Goal: Transaction & Acquisition: Book appointment/travel/reservation

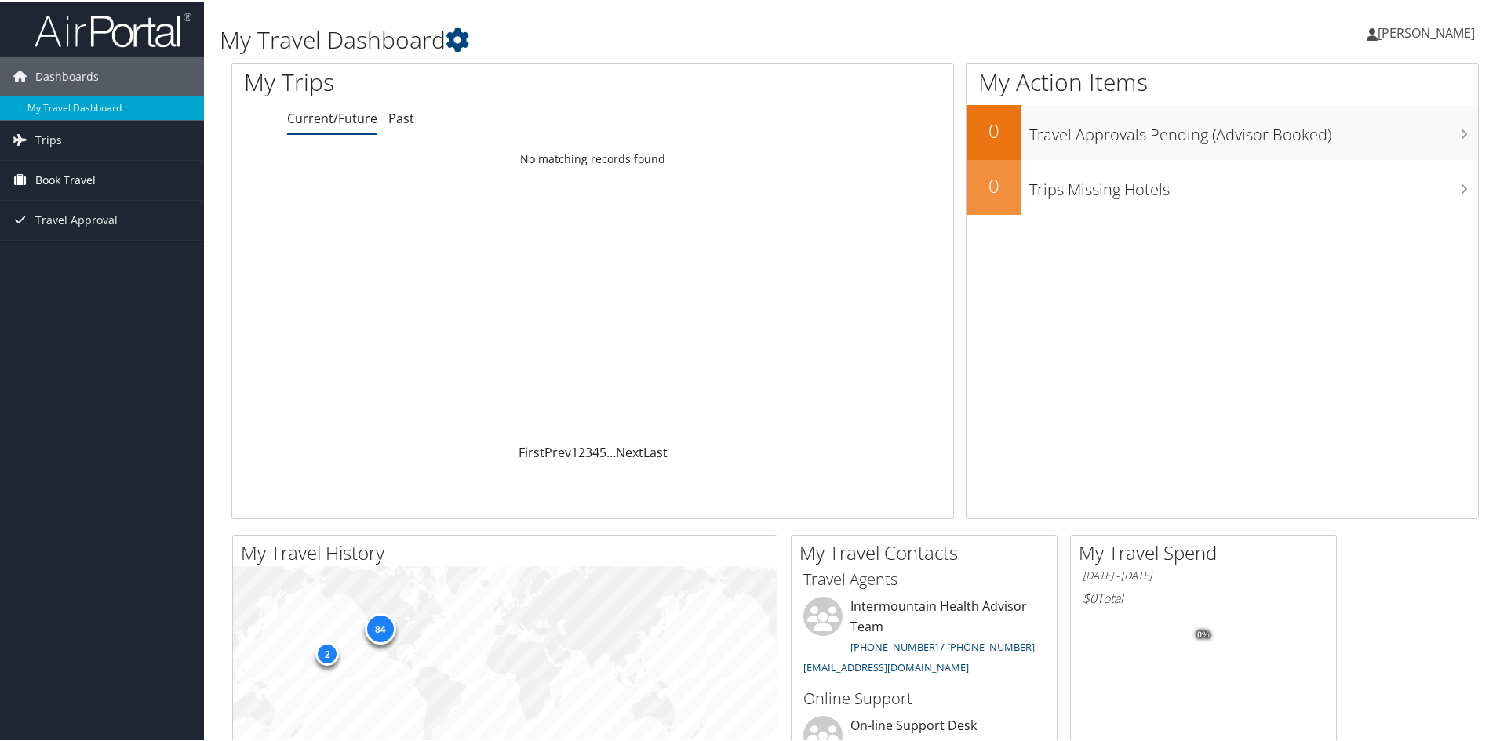
click at [80, 182] on span "Book Travel" at bounding box center [65, 178] width 60 height 39
click at [72, 256] on link "Book/Manage Online Trips" at bounding box center [102, 258] width 204 height 24
click at [96, 253] on link "Book/Manage Online Trips" at bounding box center [102, 258] width 204 height 24
click at [43, 176] on span "Book Travel" at bounding box center [65, 178] width 60 height 39
click at [60, 255] on link "Book/Manage Online Trips" at bounding box center [102, 258] width 204 height 24
